Goal: Information Seeking & Learning: Find specific fact

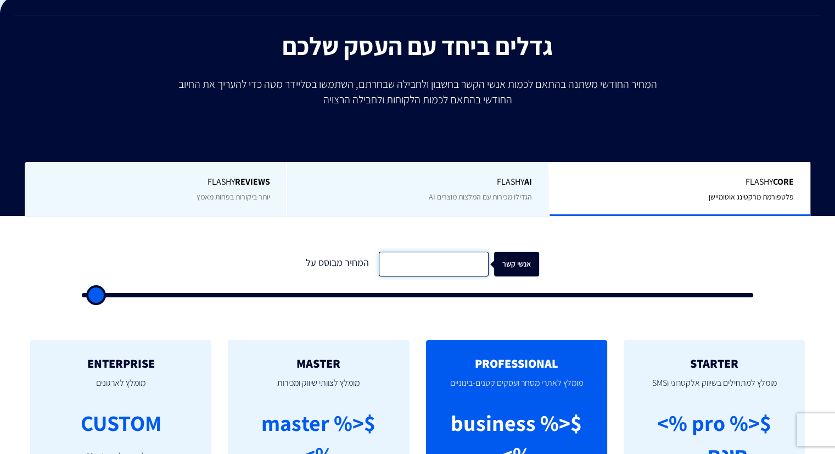
click at [421, 270] on input "text" at bounding box center [434, 263] width 110 height 25
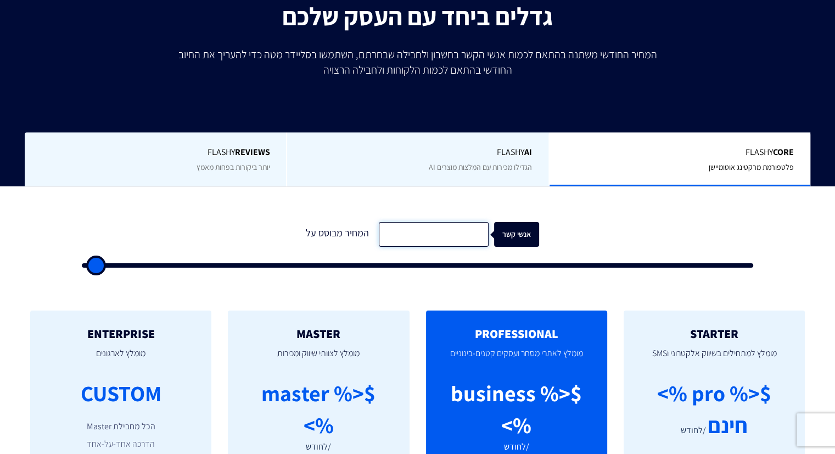
scroll to position [220, 0]
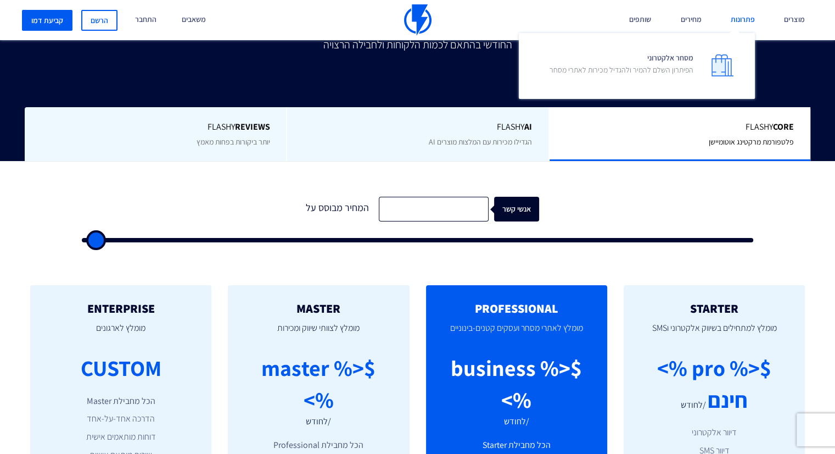
click at [751, 19] on link "פתרונות" at bounding box center [743, 20] width 41 height 40
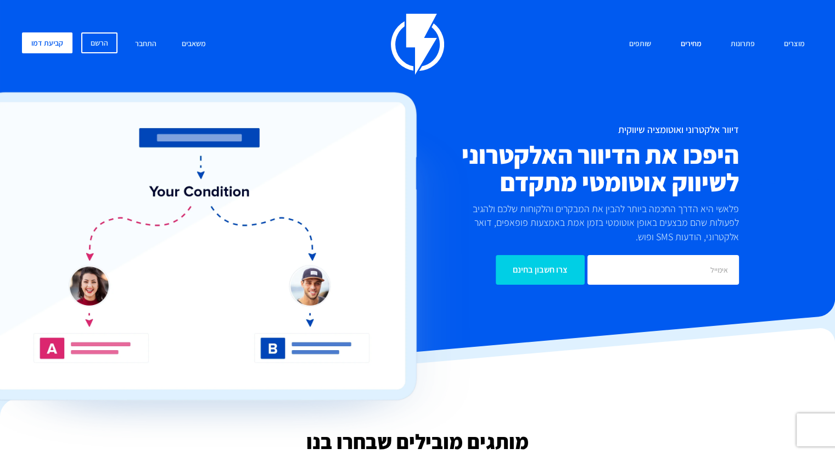
click at [694, 43] on link "מחירים" at bounding box center [690, 44] width 37 height 24
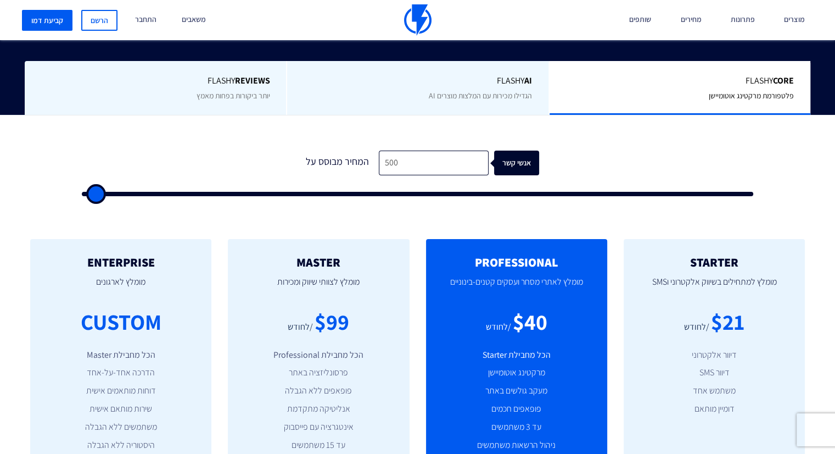
scroll to position [275, 0]
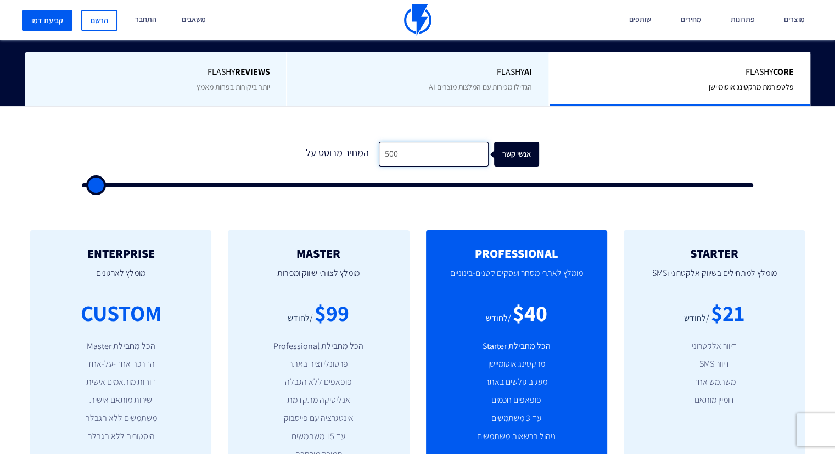
click at [412, 156] on input "500" at bounding box center [434, 154] width 110 height 25
type input "1"
type input "500"
type input "18"
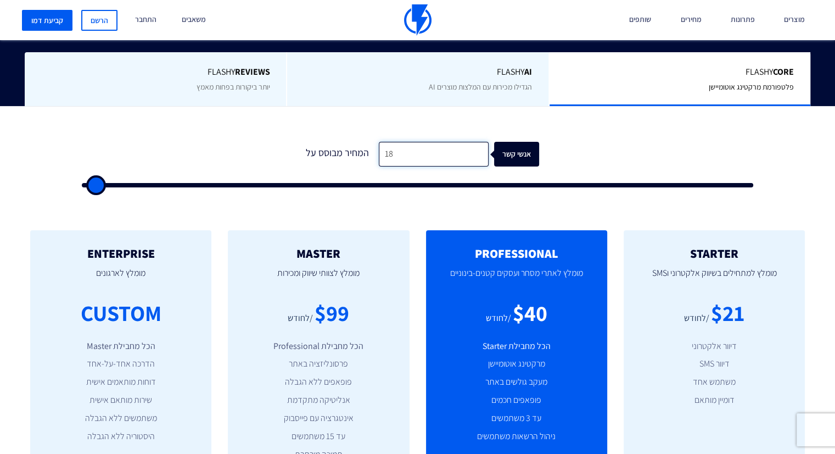
type input "500"
type input "180"
type input "500"
type input "1,800"
type input "2000"
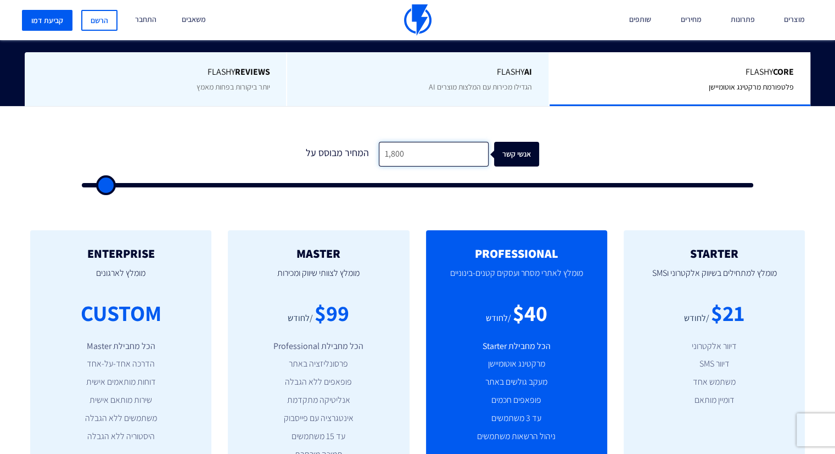
type input "18,000"
type input "18000"
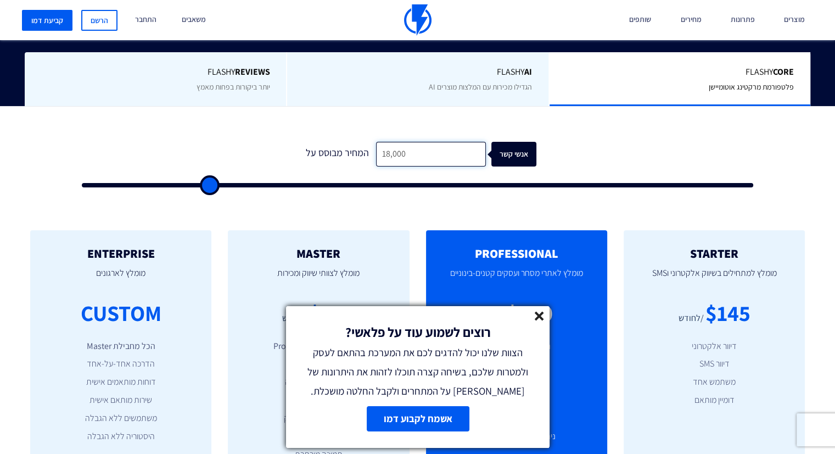
click at [417, 147] on input "18,000" at bounding box center [431, 154] width 110 height 25
type input "1"
type input "500"
type input "10"
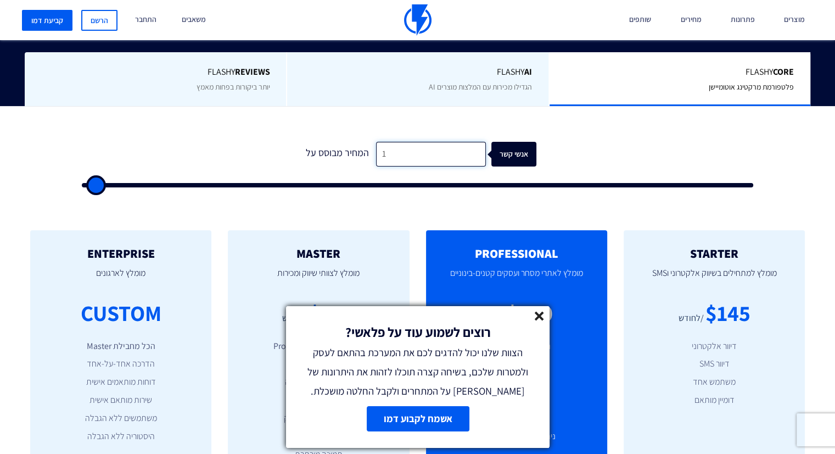
type input "500"
type input "100"
type input "500"
type input "1,000"
type input "1000"
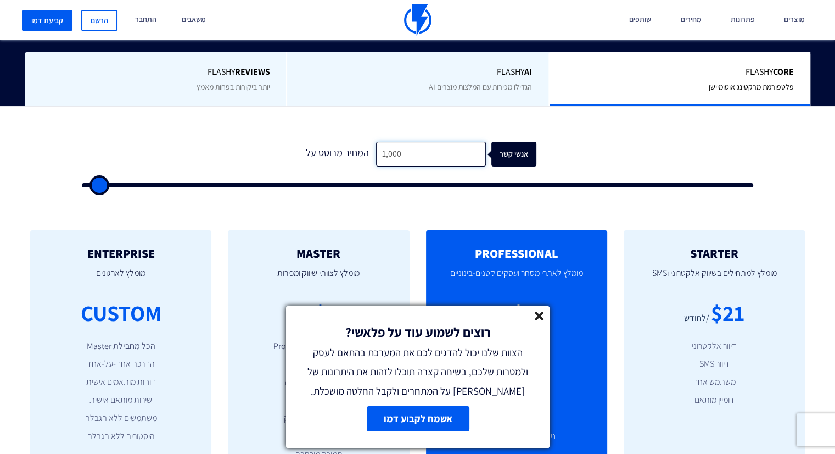
type input "10,000"
type input "10000"
type input "10,000"
click at [542, 317] on line at bounding box center [539, 316] width 8 height 8
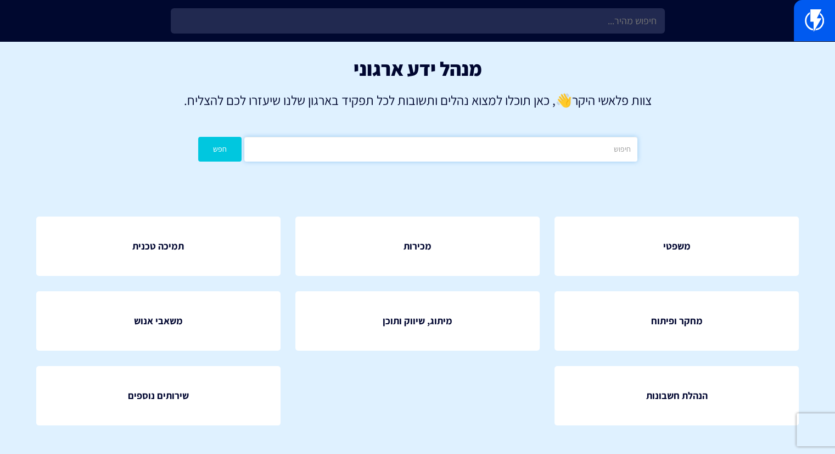
click at [500, 154] on input "text" at bounding box center [440, 149] width 393 height 25
type input "עמלות"
click at [198, 137] on button "חפש" at bounding box center [220, 149] width 44 height 25
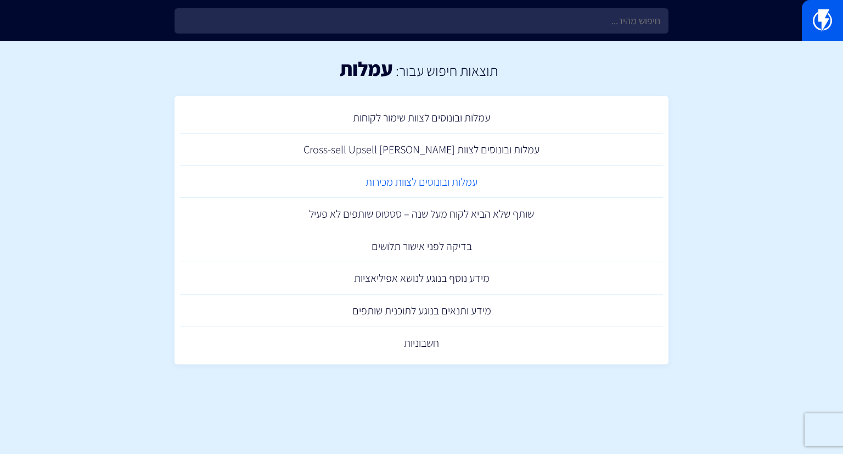
click at [415, 182] on link "עמלות ובונוסים לצוות מכירות" at bounding box center [421, 182] width 483 height 32
